Goal: Information Seeking & Learning: Check status

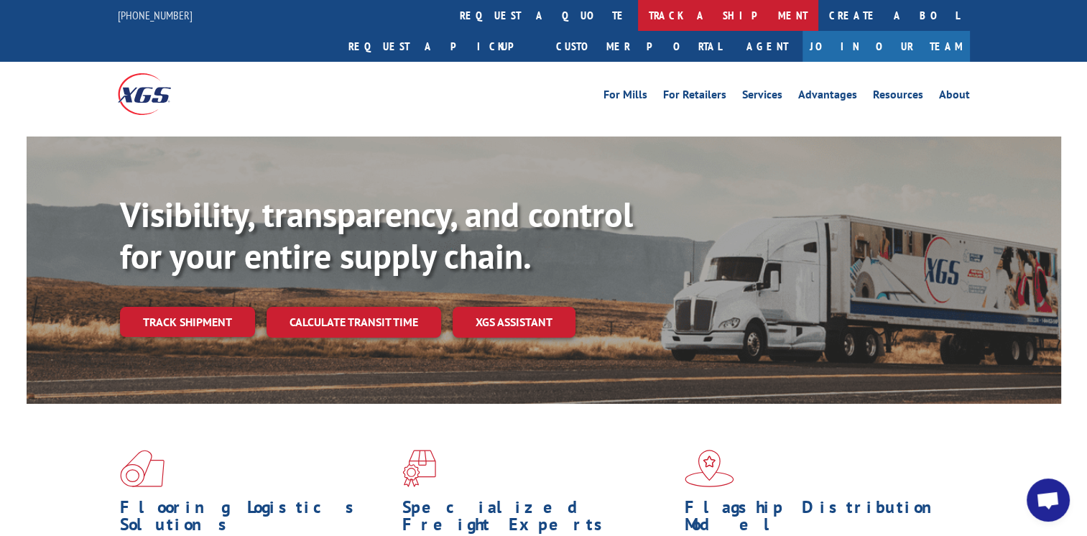
click at [638, 15] on link "track a shipment" at bounding box center [728, 15] width 180 height 31
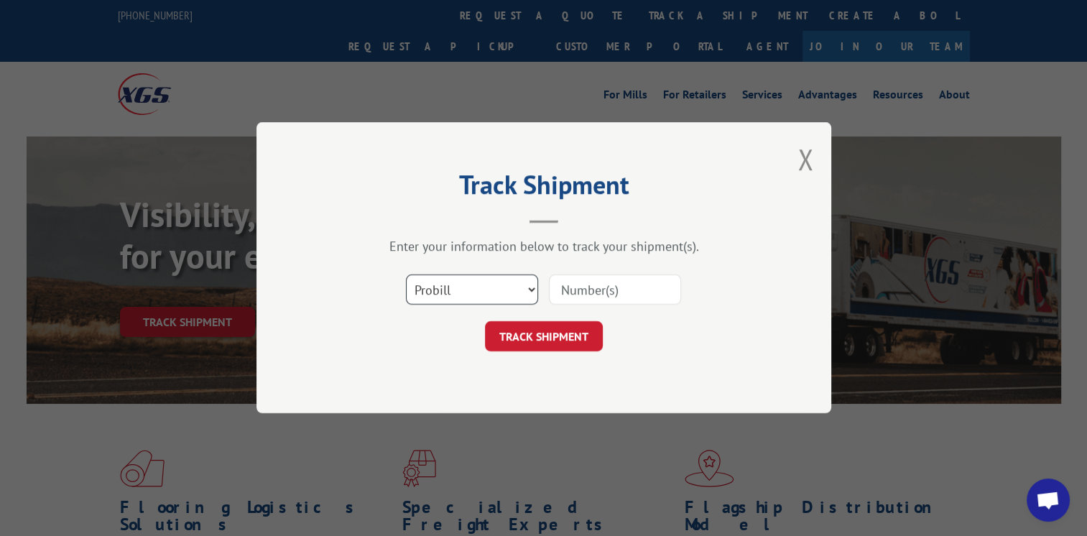
click at [529, 289] on select "Select category... Probill BOL PO" at bounding box center [472, 290] width 132 height 30
select select "bol"
click at [406, 275] on select "Select category... Probill BOL PO" at bounding box center [472, 290] width 132 height 30
click at [635, 286] on input at bounding box center [615, 290] width 132 height 30
click at [606, 284] on input at bounding box center [615, 290] width 132 height 30
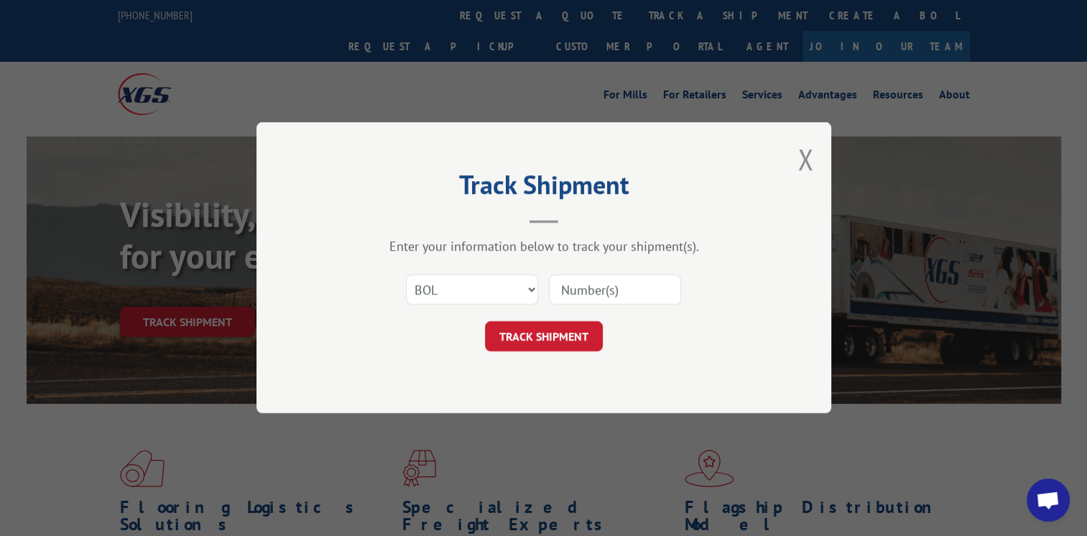
paste input "529432806"
type input "529432806"
click at [567, 330] on button "TRACK SHIPMENT" at bounding box center [544, 337] width 118 height 30
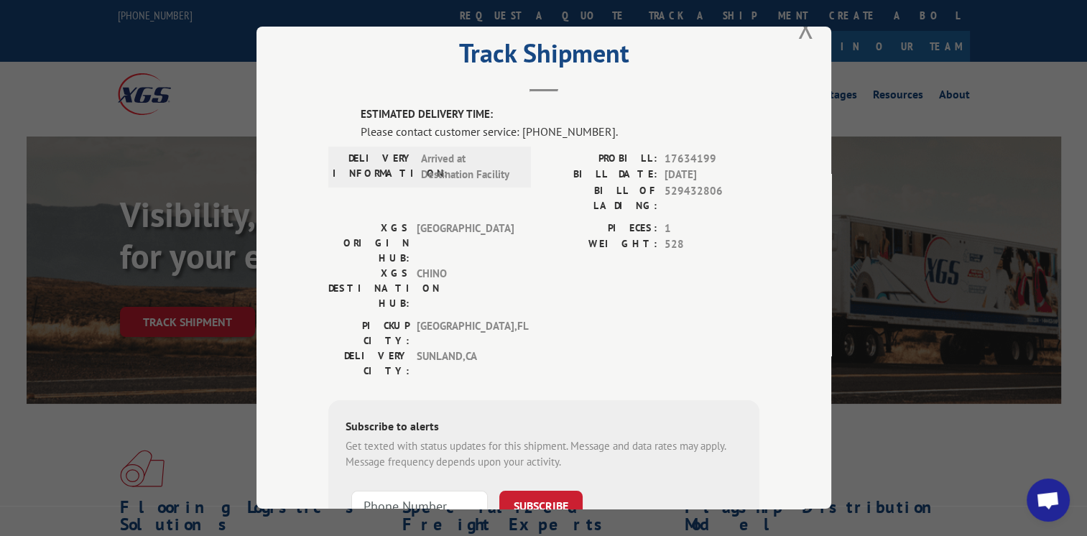
scroll to position [17, 0]
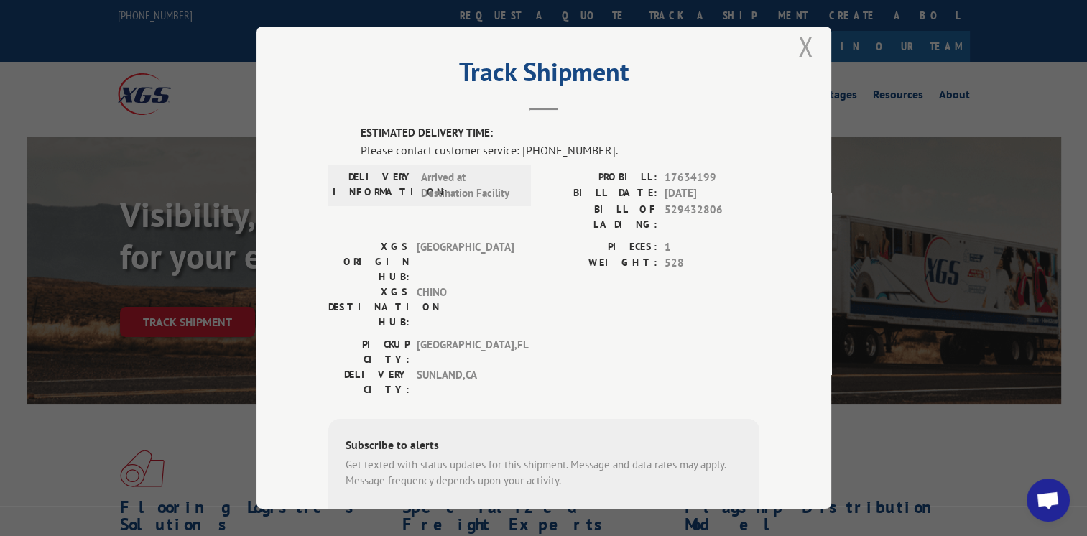
click at [798, 48] on button "Close modal" at bounding box center [805, 46] width 16 height 38
